Goal: Task Accomplishment & Management: Complete application form

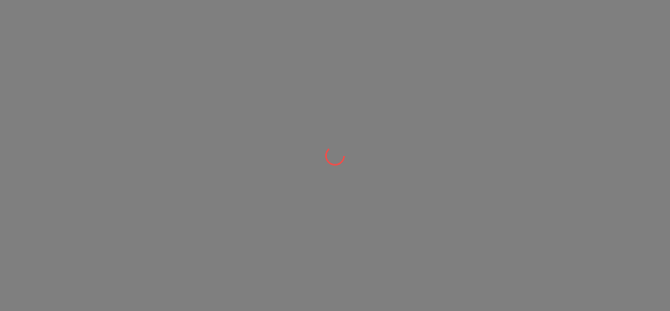
drag, startPoint x: 80, startPoint y: 197, endPoint x: 89, endPoint y: 219, distance: 24.2
click at [89, 219] on div at bounding box center [335, 155] width 670 height 311
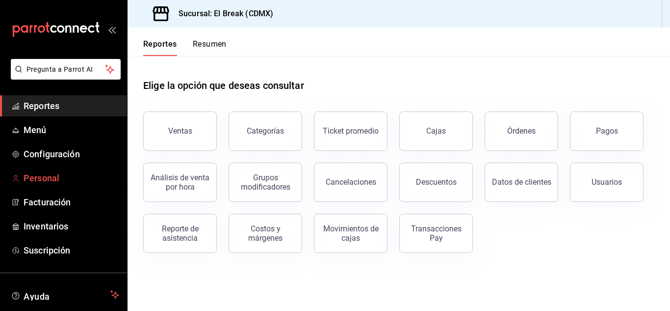
click at [51, 176] on span "Personal" at bounding box center [72, 177] width 96 height 13
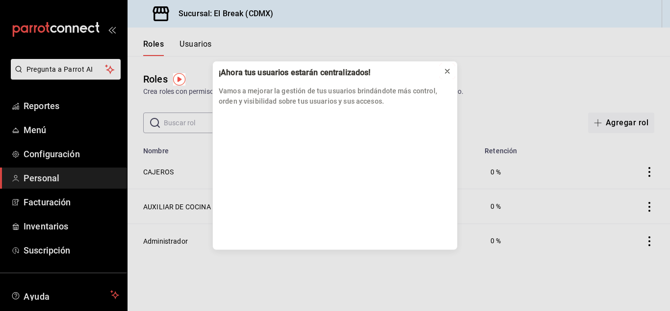
click at [446, 72] on icon at bounding box center [448, 71] width 8 height 8
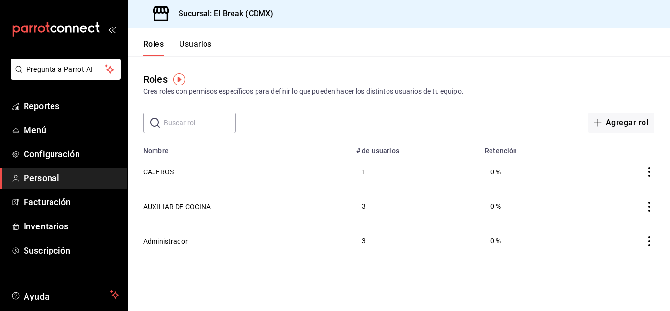
click at [207, 45] on button "Usuarios" at bounding box center [196, 47] width 32 height 17
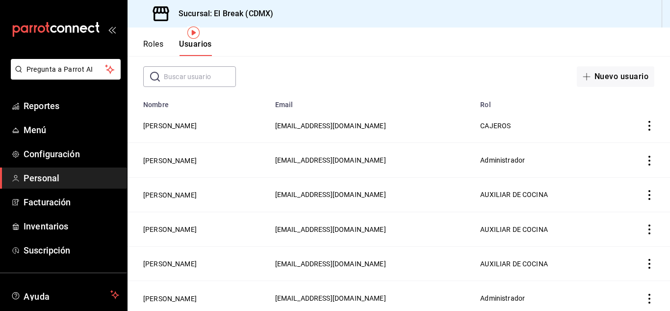
scroll to position [47, 0]
click at [170, 125] on button "[PERSON_NAME]" at bounding box center [169, 125] width 53 height 10
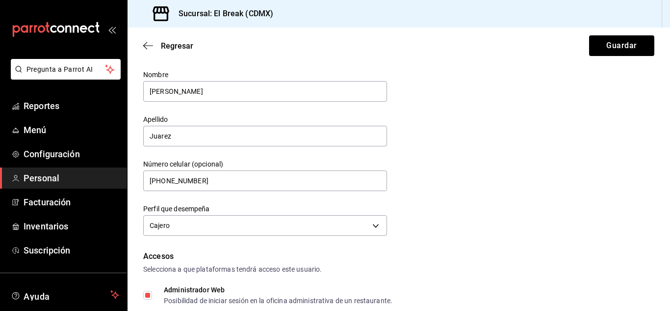
scroll to position [18, 0]
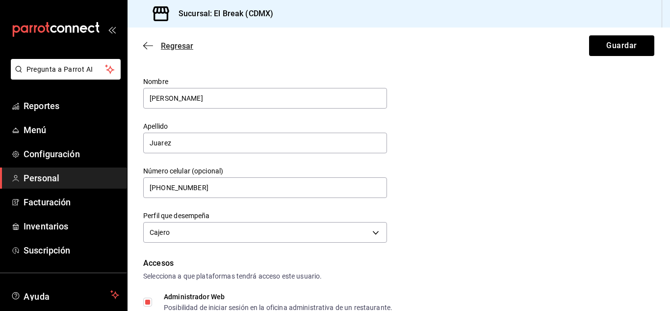
click at [146, 46] on icon "button" at bounding box center [148, 45] width 10 height 0
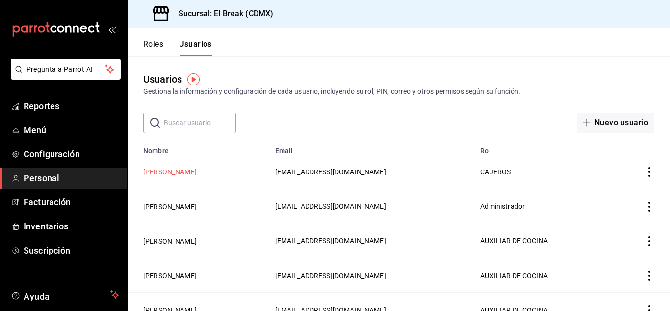
click at [171, 173] on button "[PERSON_NAME]" at bounding box center [169, 172] width 53 height 10
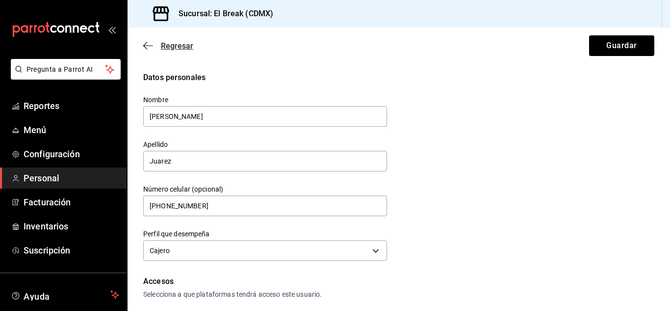
click at [147, 47] on icon "button" at bounding box center [148, 45] width 10 height 9
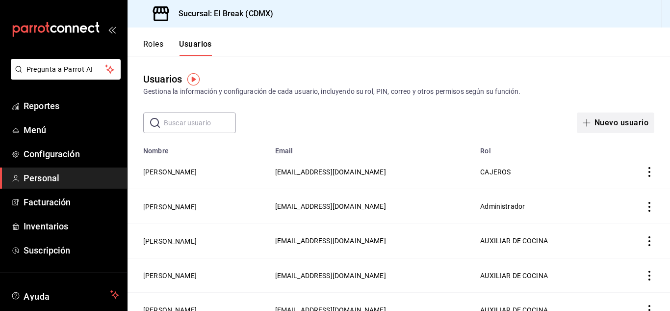
click at [597, 131] on button "Nuevo usuario" at bounding box center [616, 122] width 78 height 21
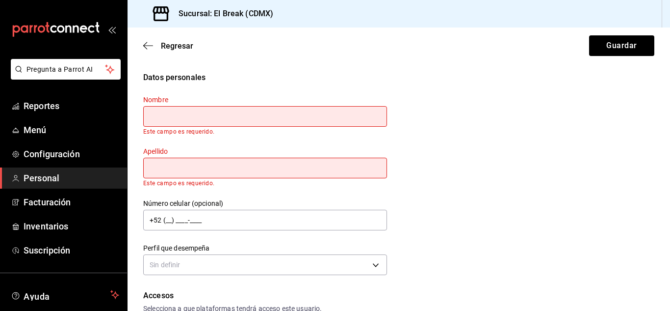
click at [219, 118] on input "text" at bounding box center [265, 116] width 244 height 21
type input "[PERSON_NAME]"
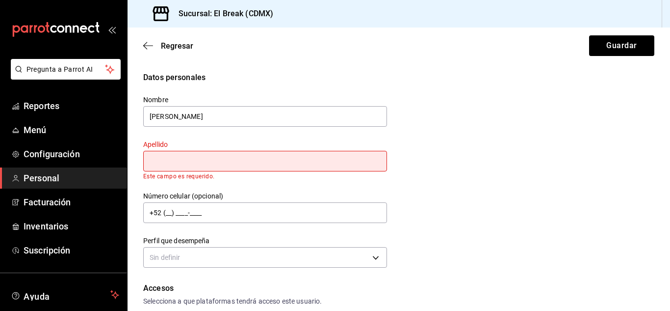
click at [188, 158] on div "Apellido Este campo es requerido." at bounding box center [265, 160] width 244 height 40
click at [188, 158] on input "text" at bounding box center [265, 161] width 244 height 21
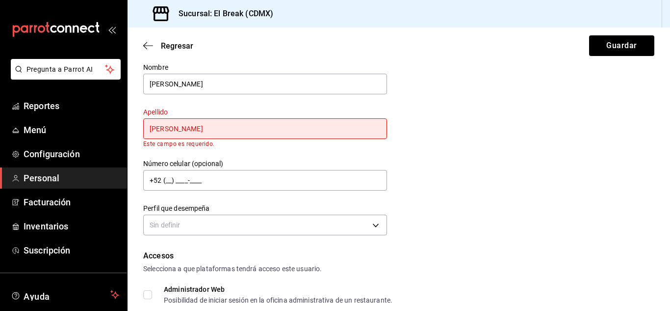
scroll to position [33, 0]
type input "[PERSON_NAME]"
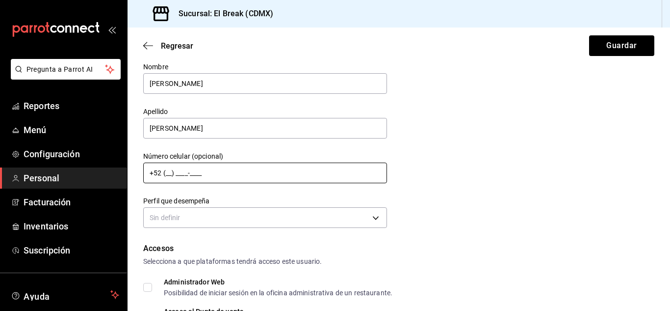
click at [201, 180] on input "+52 (__) ____-____" at bounding box center [265, 172] width 244 height 21
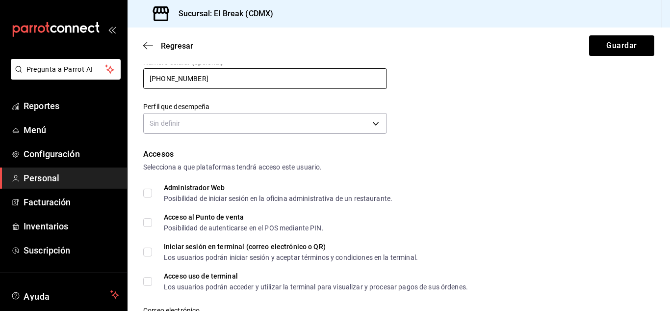
scroll to position [128, 0]
type input "[PHONE_NUMBER]"
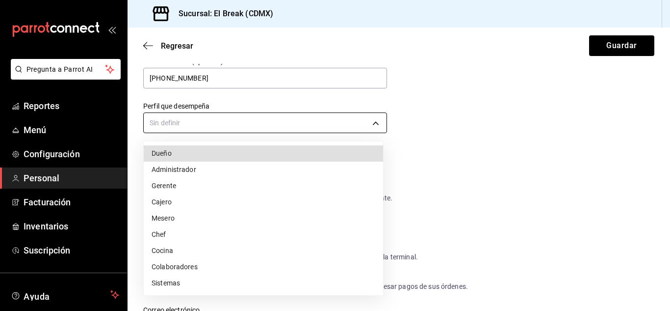
click at [247, 122] on body "Pregunta a Parrot AI Reportes Menú Configuración Personal Facturación Inventari…" at bounding box center [335, 155] width 670 height 311
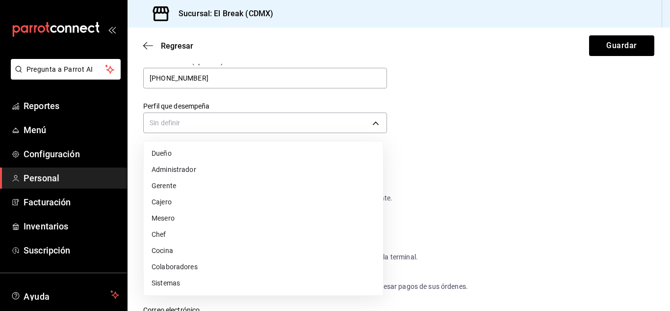
click at [168, 203] on li "Cajero" at bounding box center [263, 202] width 239 height 16
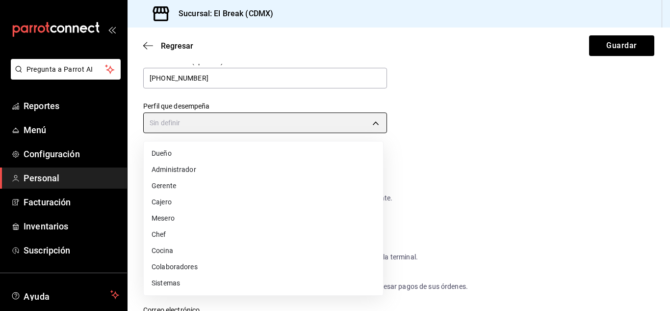
type input "CASHIER"
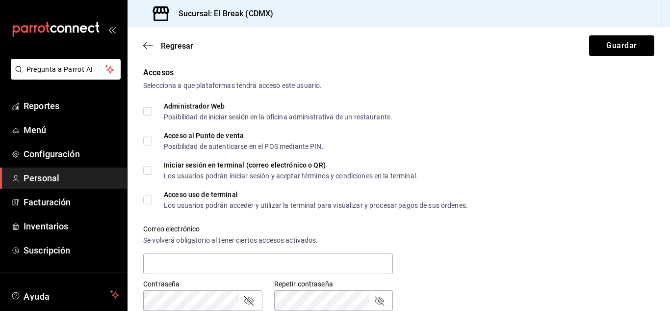
scroll to position [209, 0]
click at [150, 140] on input "Acceso al Punto de venta Posibilidad de autenticarse en el POS mediante PIN." at bounding box center [147, 140] width 9 height 9
checkbox input "true"
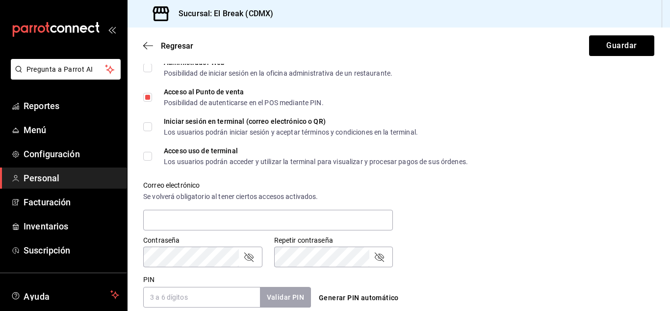
scroll to position [253, 0]
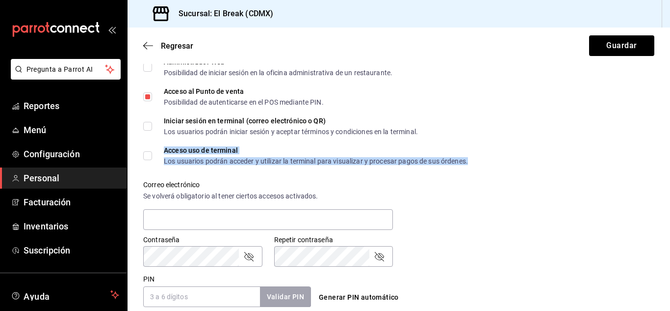
click at [226, 156] on div "Acceso uso de terminal Los usuarios podrán acceder y utilizar la terminal para …" at bounding box center [316, 156] width 304 height 18
click at [164, 150] on div "Acceso uso de terminal" at bounding box center [316, 150] width 304 height 7
click at [152, 151] on input "Acceso uso de terminal Los usuarios podrán acceder y utilizar la terminal para …" at bounding box center [147, 155] width 9 height 9
checkbox input "true"
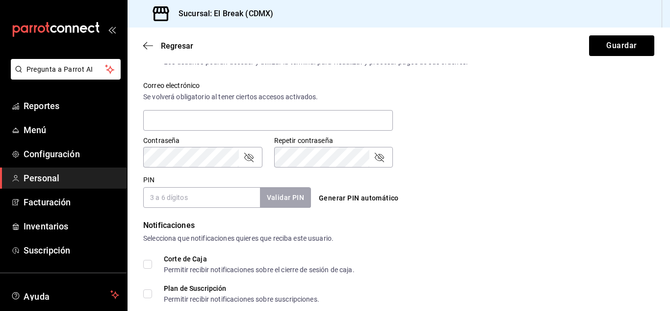
scroll to position [357, 0]
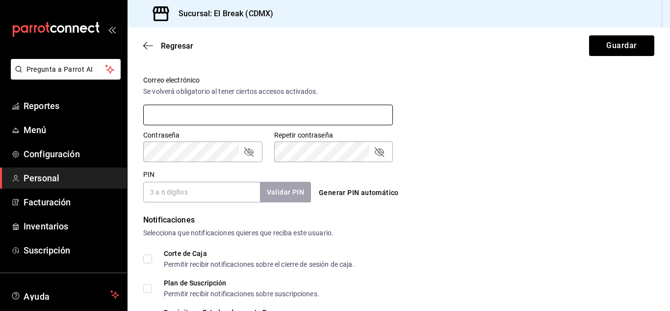
click at [217, 117] on input "text" at bounding box center [268, 115] width 250 height 21
click at [188, 122] on input "text" at bounding box center [268, 115] width 250 height 21
type input "[EMAIL_ADDRESS][DOMAIN_NAME]"
click at [176, 191] on input "PIN" at bounding box center [201, 192] width 117 height 21
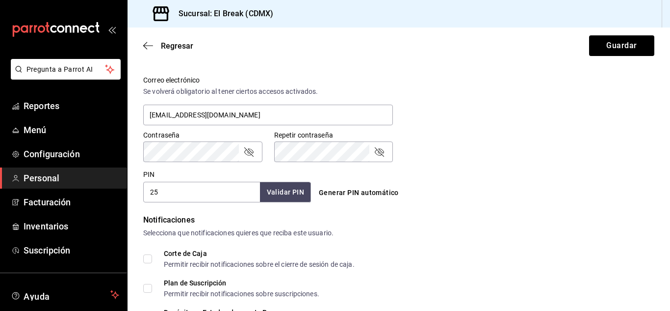
type input "2"
type input "1618"
click at [278, 195] on button "Validar PIN" at bounding box center [285, 192] width 52 height 21
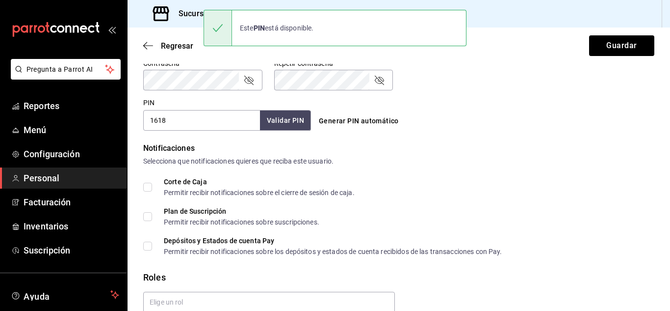
scroll to position [474, 0]
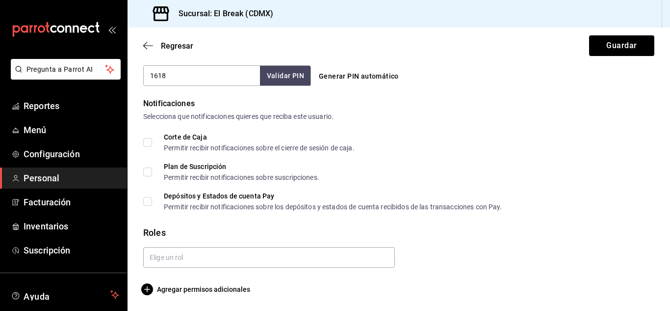
click at [149, 138] on input "Corte de Caja Permitir recibir notificaciones sobre el cierre de sesión de caja." at bounding box center [147, 142] width 9 height 9
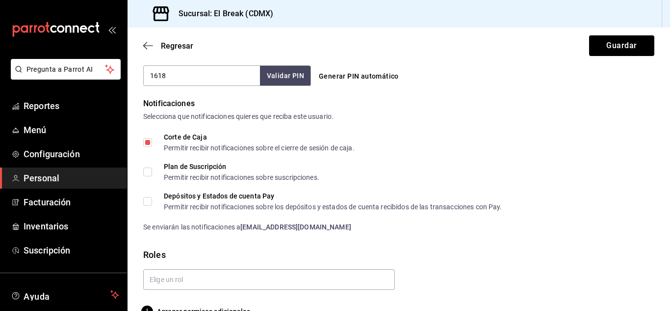
click at [149, 138] on input "Corte de Caja Permitir recibir notificaciones sobre el cierre de sesión de caja." at bounding box center [147, 142] width 9 height 9
checkbox input "false"
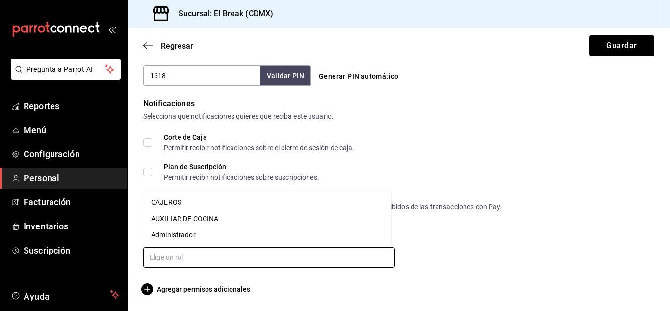
click at [205, 260] on input "text" at bounding box center [269, 257] width 252 height 21
click at [181, 200] on li "CAJEROS" at bounding box center [267, 202] width 248 height 16
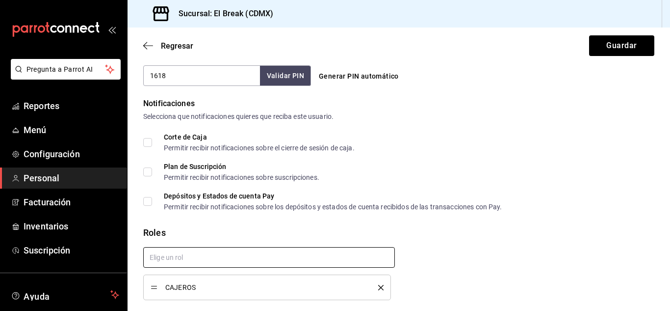
scroll to position [506, 0]
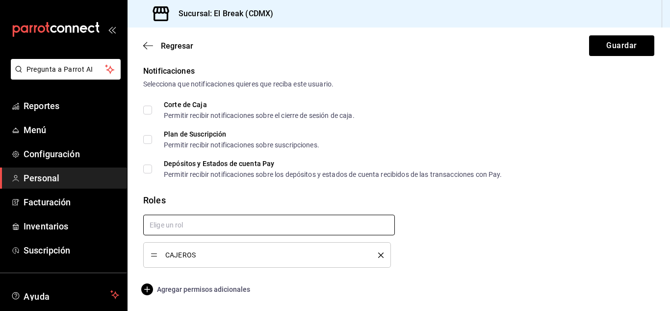
checkbox input "true"
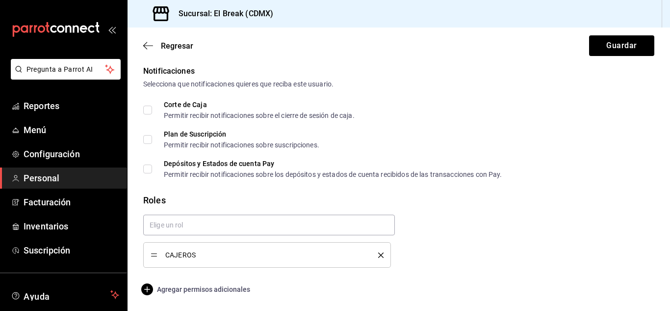
click at [208, 293] on span "Agregar permisos adicionales" at bounding box center [196, 289] width 107 height 12
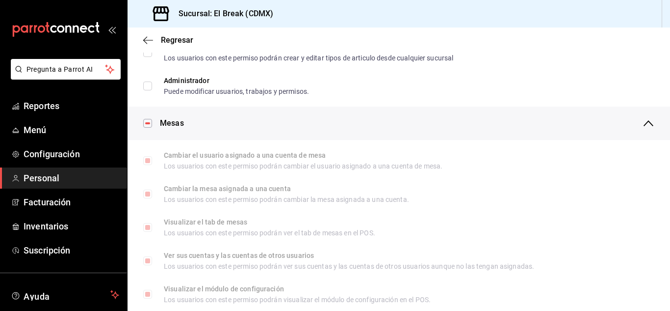
scroll to position [0, 0]
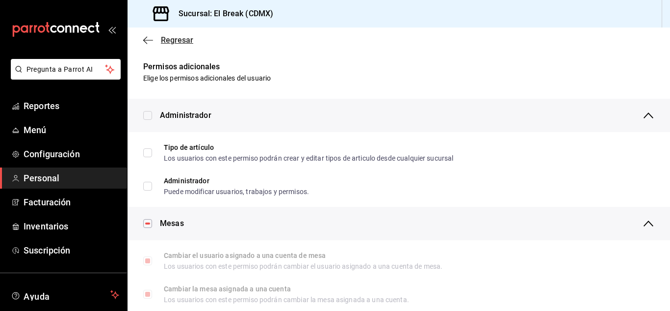
click at [143, 39] on icon "button" at bounding box center [148, 40] width 10 height 9
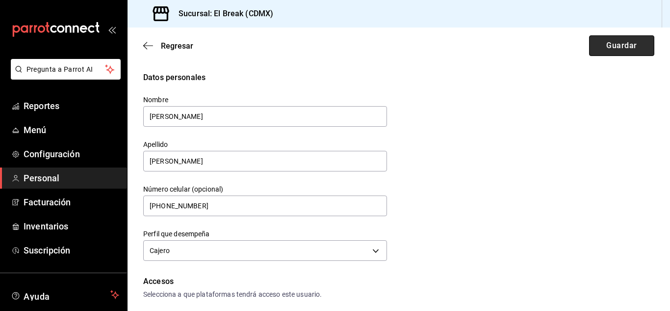
click at [597, 44] on button "Guardar" at bounding box center [621, 45] width 65 height 21
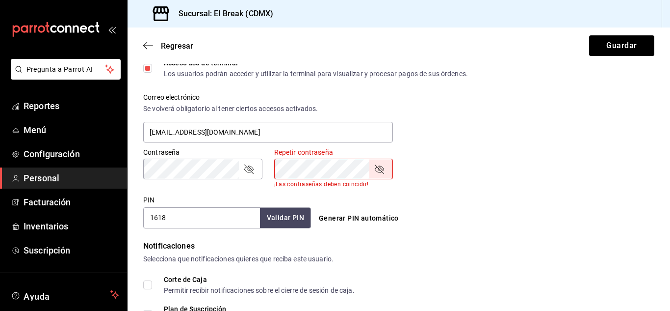
click at [251, 167] on icon "passwordField" at bounding box center [249, 169] width 12 height 12
click at [378, 167] on icon "passwordField" at bounding box center [379, 169] width 12 height 12
click at [317, 170] on div "Repetir contraseña" at bounding box center [333, 168] width 119 height 21
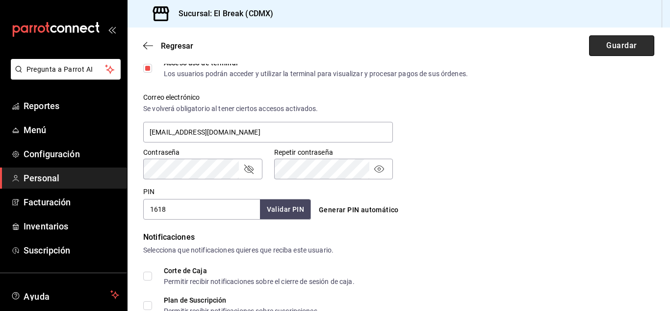
click at [618, 50] on button "Guardar" at bounding box center [621, 45] width 65 height 21
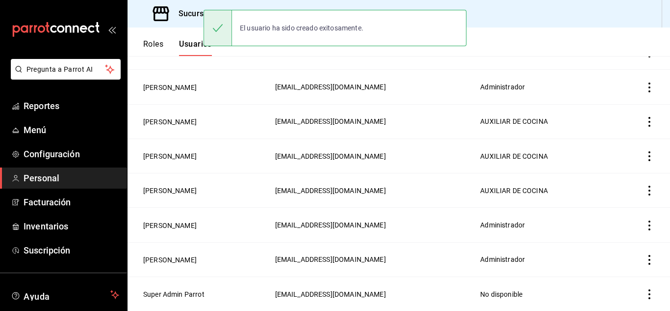
scroll to position [116, 0]
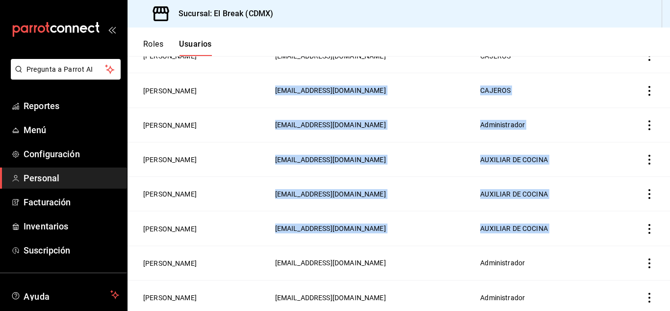
drag, startPoint x: 623, startPoint y: 133, endPoint x: 618, endPoint y: 213, distance: 79.6
click at [620, 219] on tbody "[PERSON_NAME] [EMAIL_ADDRESS][DOMAIN_NAME] CAJEROS [PERSON_NAME] [EMAIL_ADDRESS…" at bounding box center [399, 194] width 543 height 310
click at [607, 187] on td "AUXILIAR DE COCINA" at bounding box center [542, 194] width 136 height 34
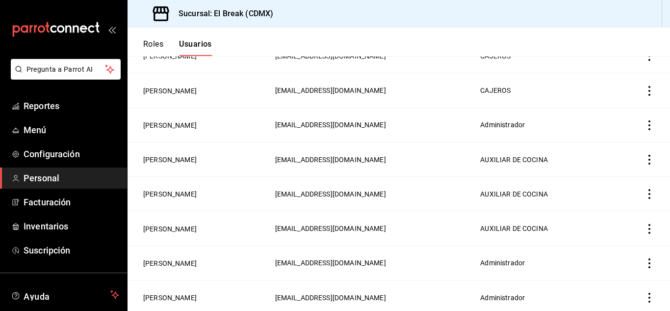
click at [431, 52] on header "Roles Usuarios" at bounding box center [399, 41] width 543 height 28
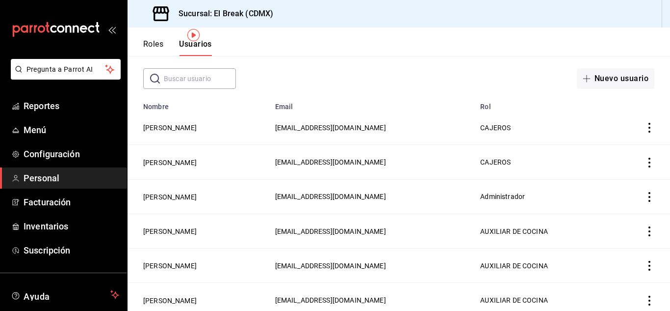
scroll to position [45, 0]
click at [190, 127] on button "[PERSON_NAME]" at bounding box center [169, 127] width 53 height 10
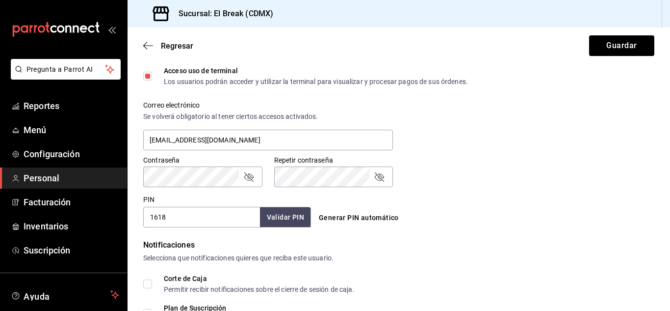
scroll to position [333, 0]
click at [291, 212] on button "Validar PIN" at bounding box center [285, 216] width 52 height 21
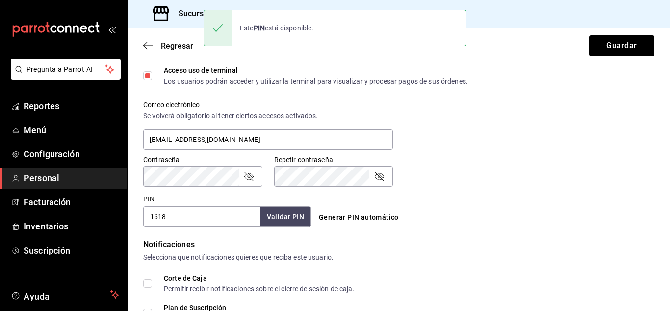
click at [604, 34] on div "Regresar Guardar" at bounding box center [399, 45] width 543 height 36
click at [604, 43] on button "Guardar" at bounding box center [621, 45] width 65 height 21
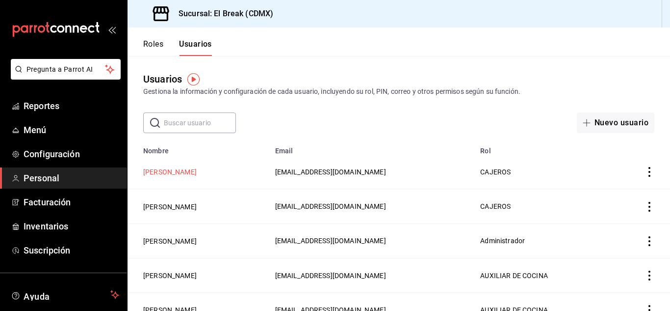
click at [197, 172] on button "[PERSON_NAME]" at bounding box center [169, 172] width 53 height 10
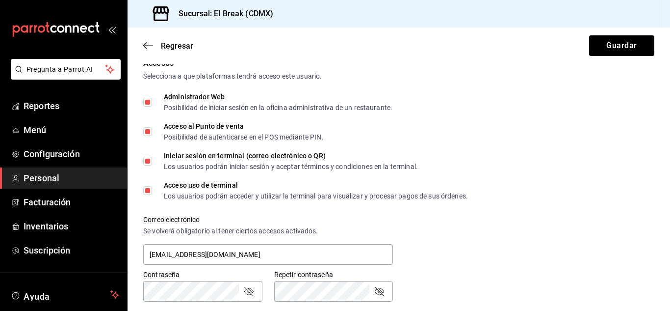
scroll to position [341, 0]
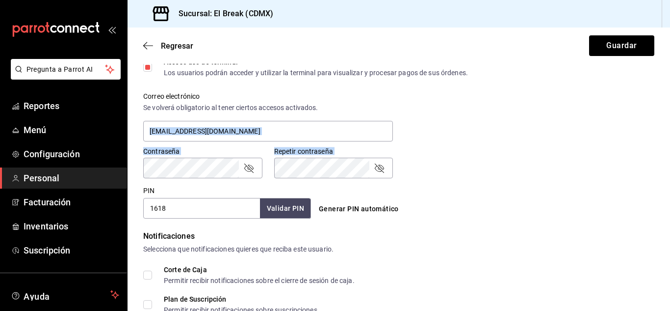
drag, startPoint x: 487, startPoint y: 138, endPoint x: 488, endPoint y: 132, distance: 6.5
click at [488, 133] on div "Accesos Selecciona a que plataformas tendrá acceso este usuario. Administrador …" at bounding box center [398, 76] width 511 height 284
click at [489, 138] on div "Contraseña Contraseña Repetir contraseña Repetir contraseña" at bounding box center [393, 156] width 523 height 43
click at [46, 28] on icon "mailbox folders" at bounding box center [56, 29] width 88 height 15
